Goal: Task Accomplishment & Management: Use online tool/utility

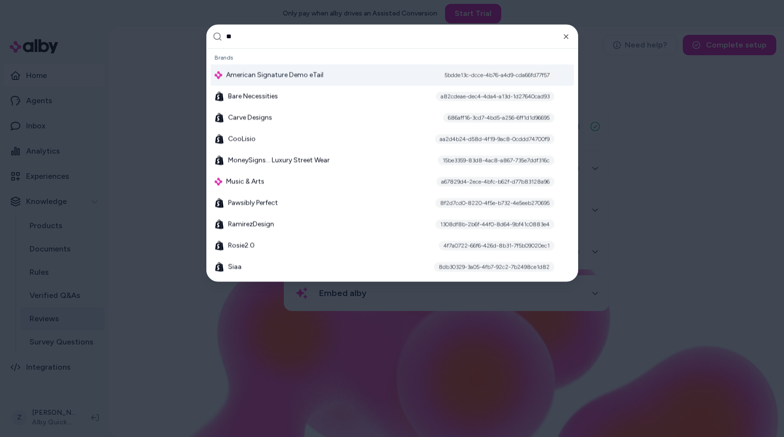
type input "***"
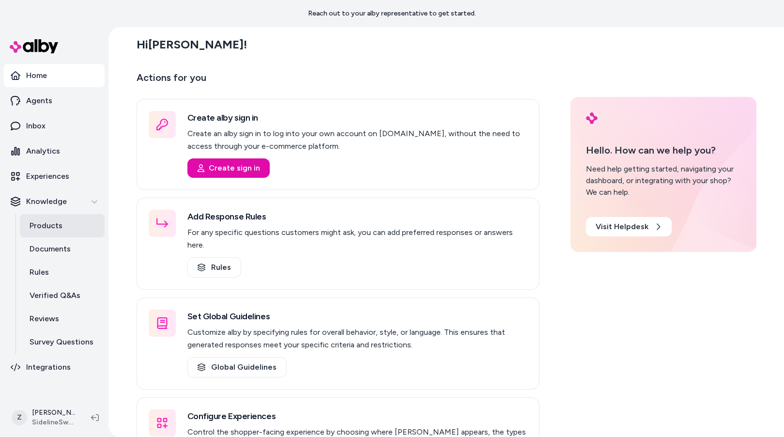
click at [73, 216] on link "Products" at bounding box center [62, 225] width 85 height 23
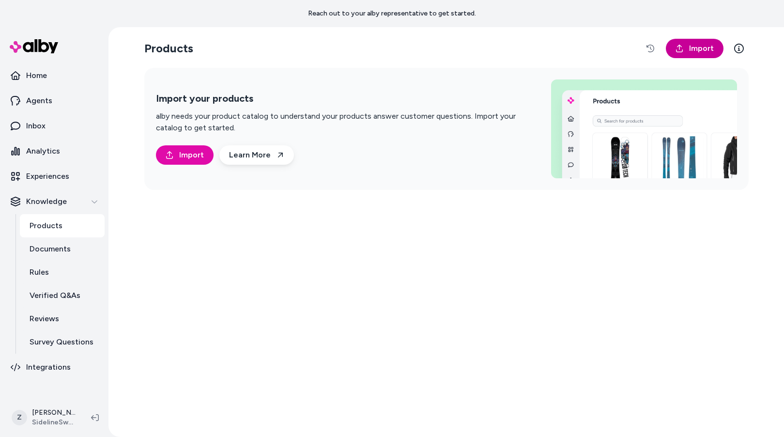
click at [697, 46] on span "Import" at bounding box center [701, 49] width 25 height 12
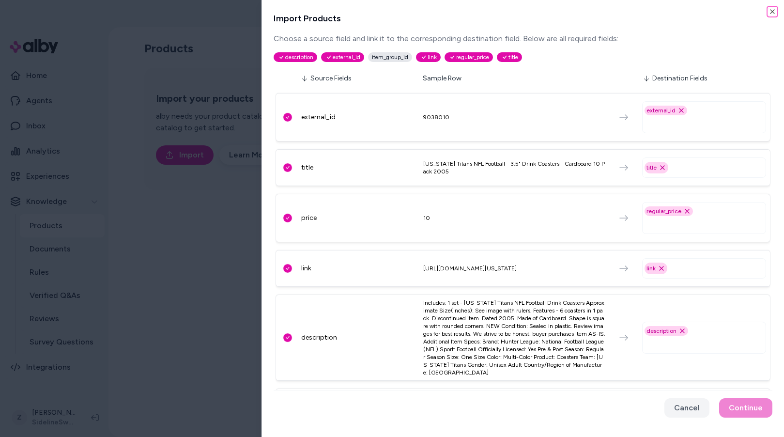
scroll to position [165, 0]
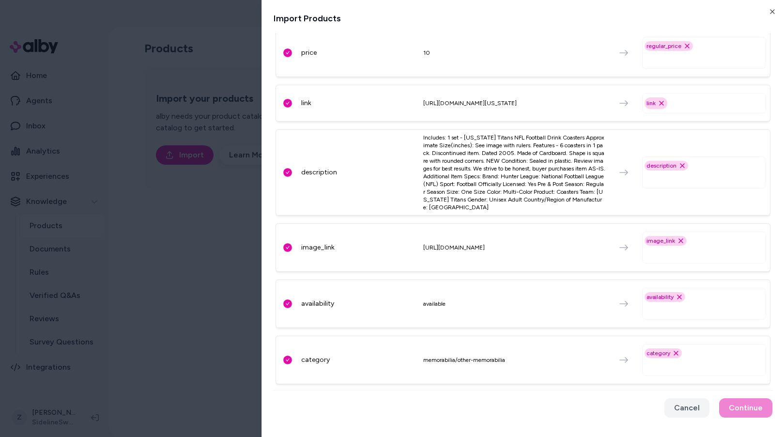
click at [696, 353] on div "category Remove category option" at bounding box center [704, 360] width 124 height 32
click at [693, 357] on div "category Remove category option" at bounding box center [704, 360] width 124 height 32
click at [677, 353] on icon "Remove category option" at bounding box center [676, 353] width 8 height 8
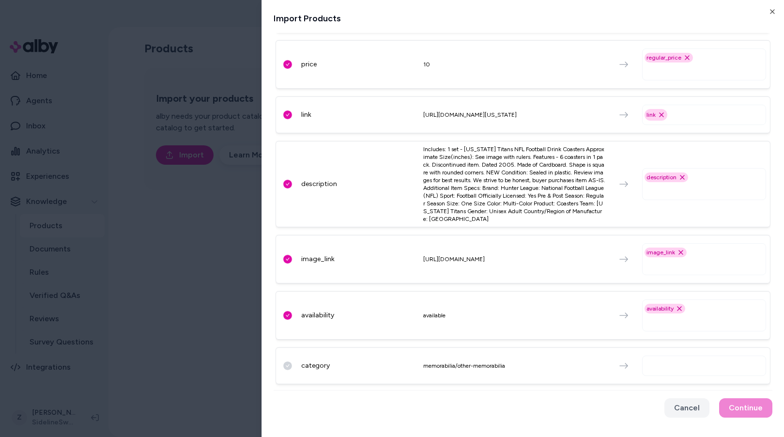
click at [674, 361] on input "text" at bounding box center [705, 366] width 115 height 12
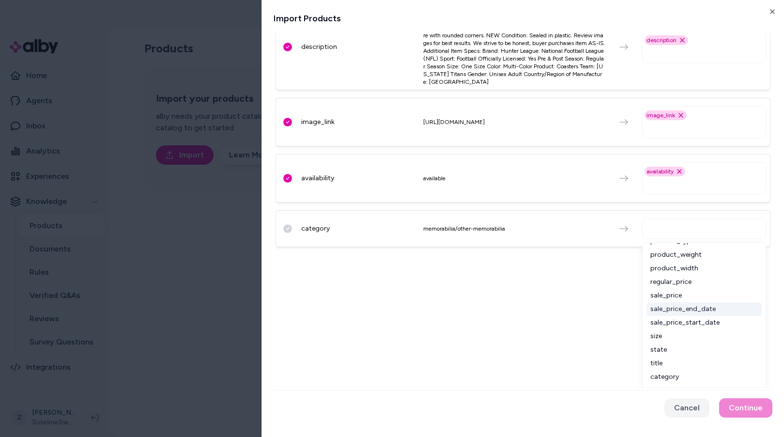
scroll to position [0, 0]
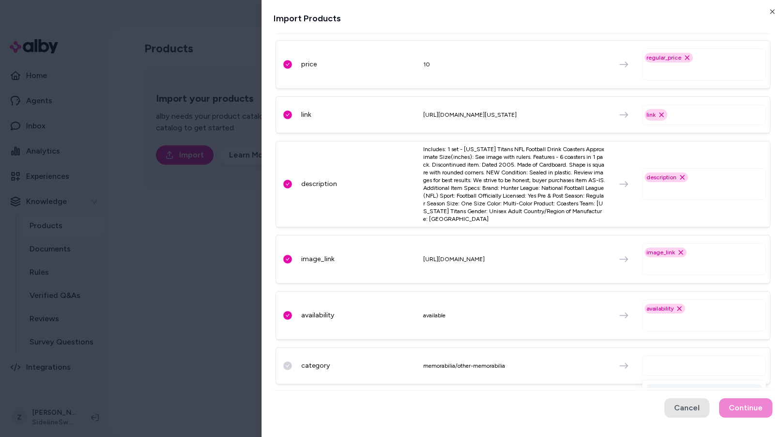
click at [684, 405] on button "Cancel" at bounding box center [686, 407] width 45 height 19
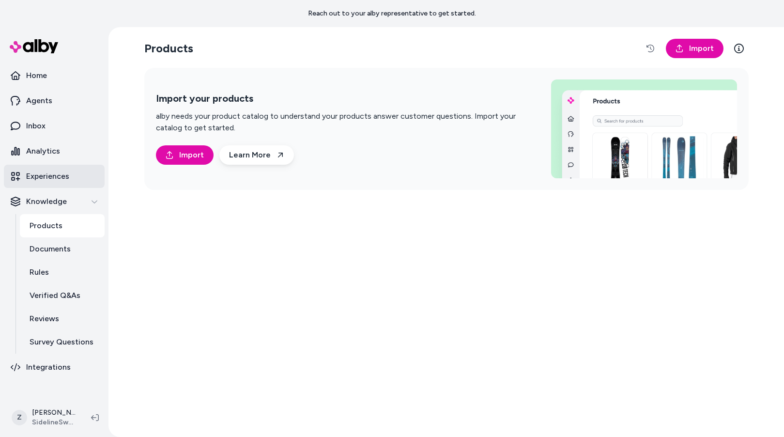
click at [56, 176] on p "Experiences" at bounding box center [47, 176] width 43 height 12
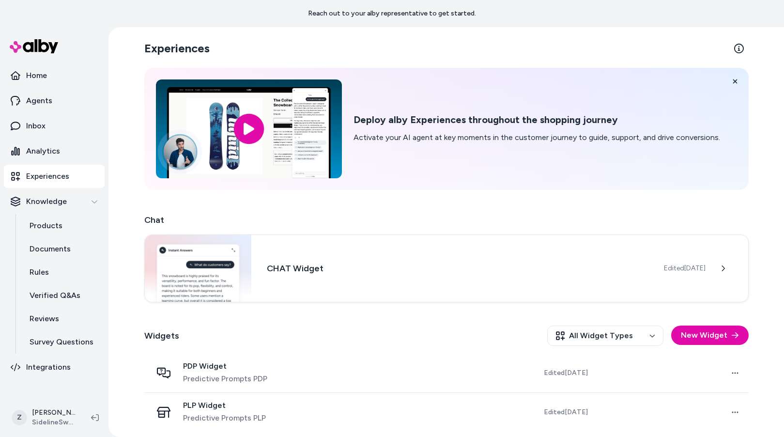
click at [223, 328] on div "Widgets All Widget Types New Widget" at bounding box center [446, 336] width 604 height 36
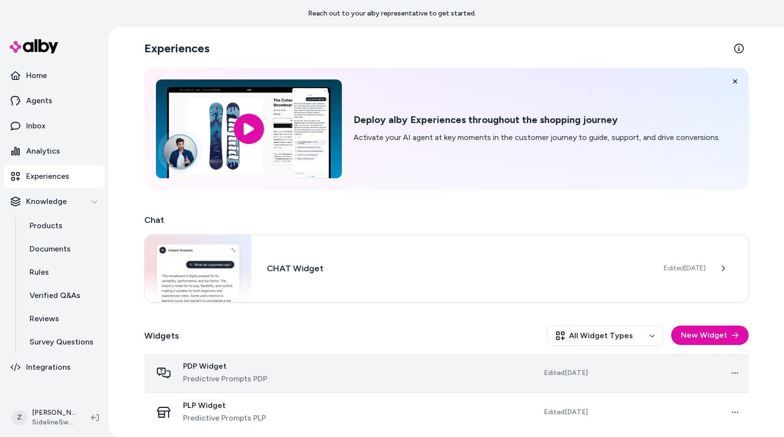
click at [223, 360] on td "PDP Widget Predictive Prompts PDP" at bounding box center [231, 372] width 174 height 39
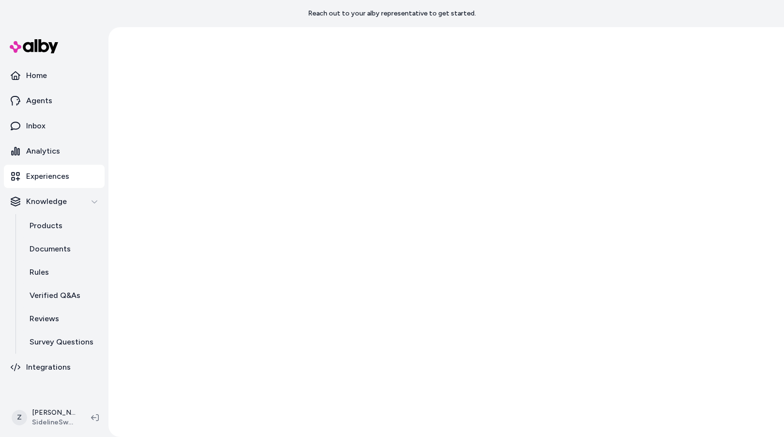
click at [283, 388] on div at bounding box center [445, 232] width 675 height 410
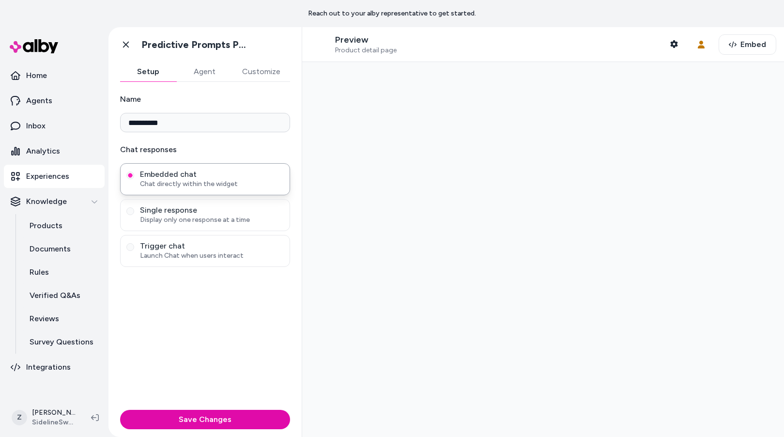
click at [199, 71] on button "Agent" at bounding box center [204, 71] width 56 height 19
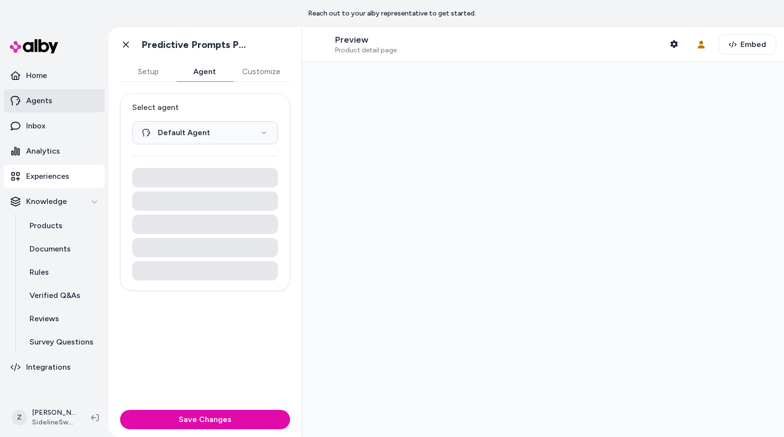
click at [58, 100] on link "Agents" at bounding box center [54, 100] width 101 height 23
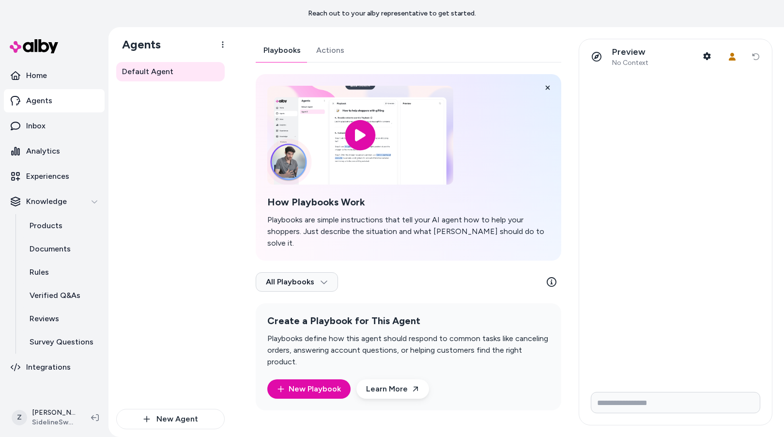
click at [343, 48] on link "Actions" at bounding box center [330, 50] width 44 height 23
click at [340, 49] on link "Actions" at bounding box center [330, 50] width 44 height 23
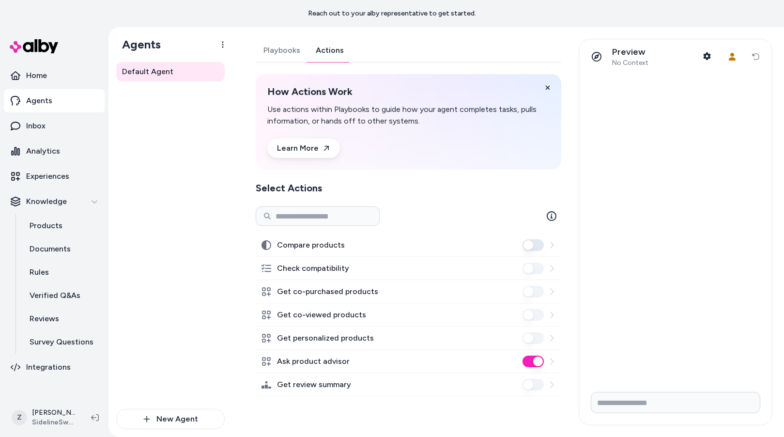
click at [553, 338] on icon at bounding box center [552, 338] width 8 height 8
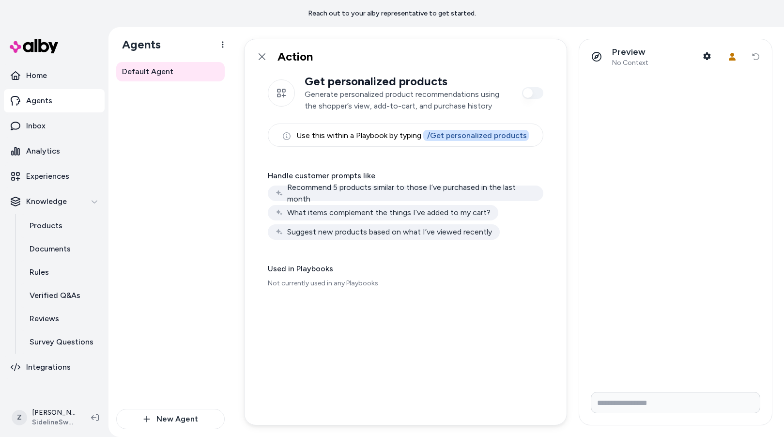
click at [551, 338] on html "Reach out to your alby representative to get started. Home Agents Inbox Analyti…" at bounding box center [392, 218] width 784 height 437
drag, startPoint x: 290, startPoint y: 187, endPoint x: 368, endPoint y: 144, distance: 89.9
click at [363, 149] on div "Get personalized products Generate personalized product recommendations using t…" at bounding box center [406, 249] width 322 height 351
click at [256, 54] on link at bounding box center [261, 56] width 19 height 19
